Goal: Navigation & Orientation: Find specific page/section

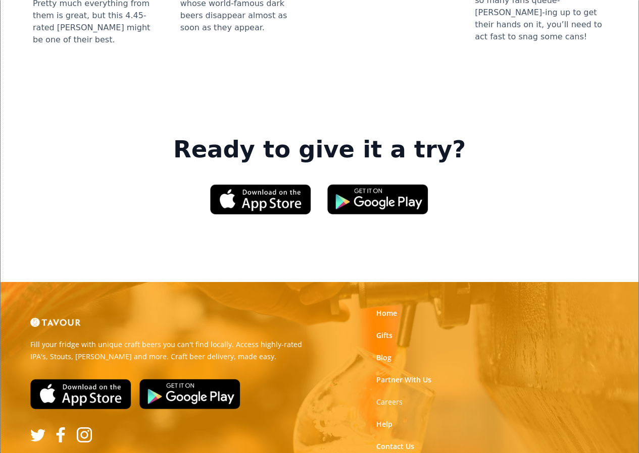
scroll to position [1458, 0]
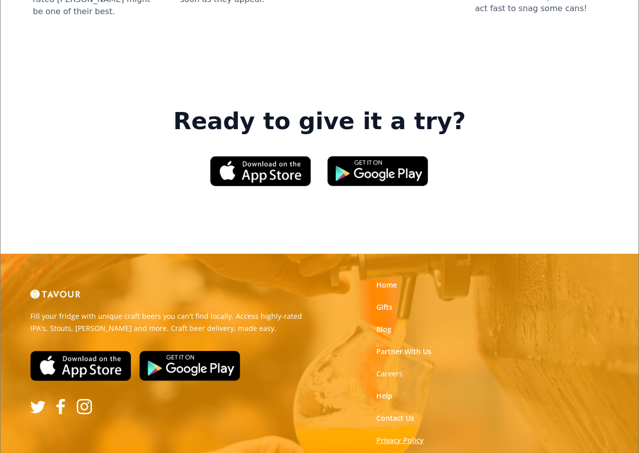
click at [390, 436] on link "Privacy Policy" at bounding box center [399, 441] width 47 height 10
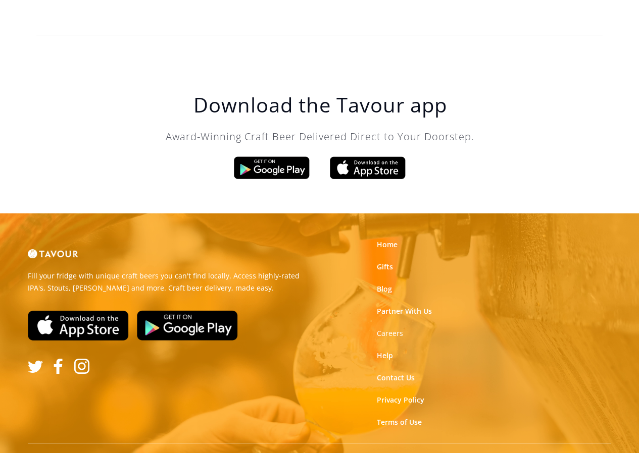
scroll to position [3363, 0]
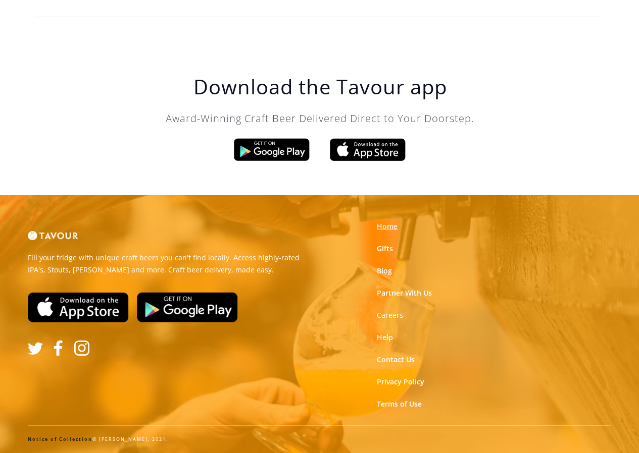
click at [381, 226] on link "Home" at bounding box center [387, 227] width 21 height 10
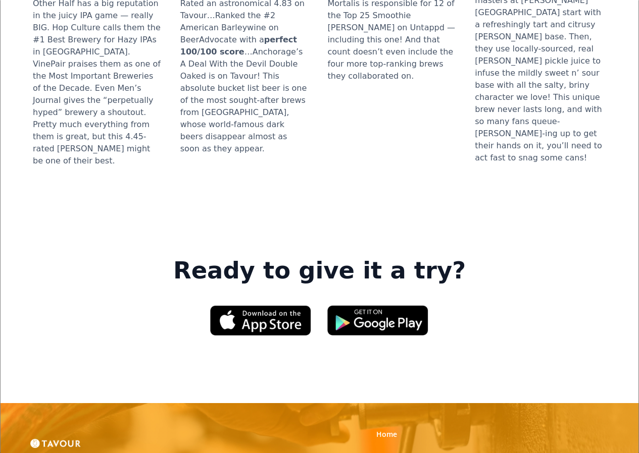
scroll to position [1312, 0]
